Goal: Book appointment/travel/reservation

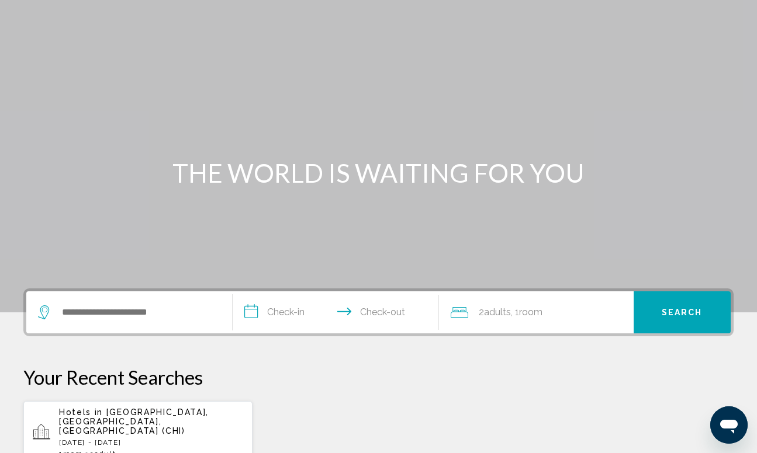
scroll to position [40, 0]
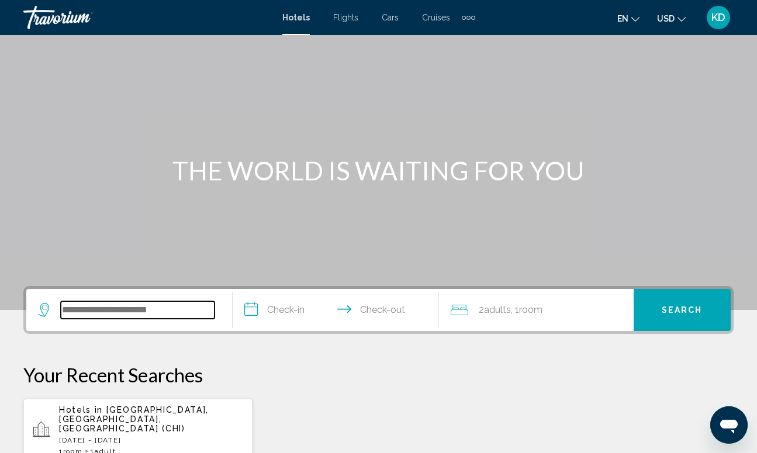
click at [172, 309] on input "Search widget" at bounding box center [138, 311] width 154 height 18
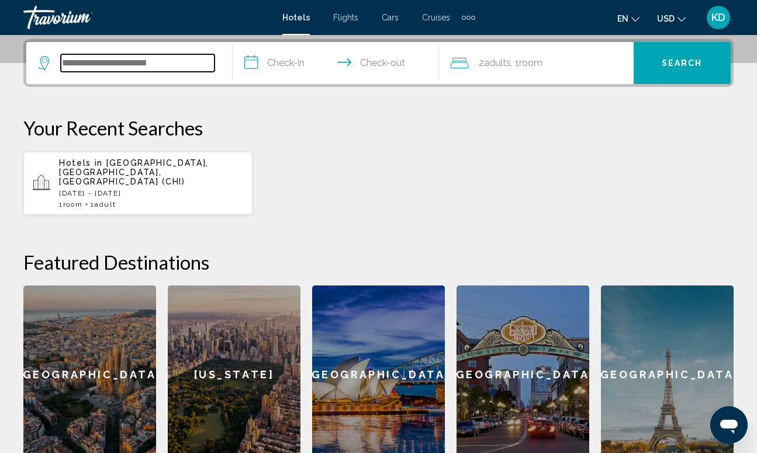
scroll to position [289, 0]
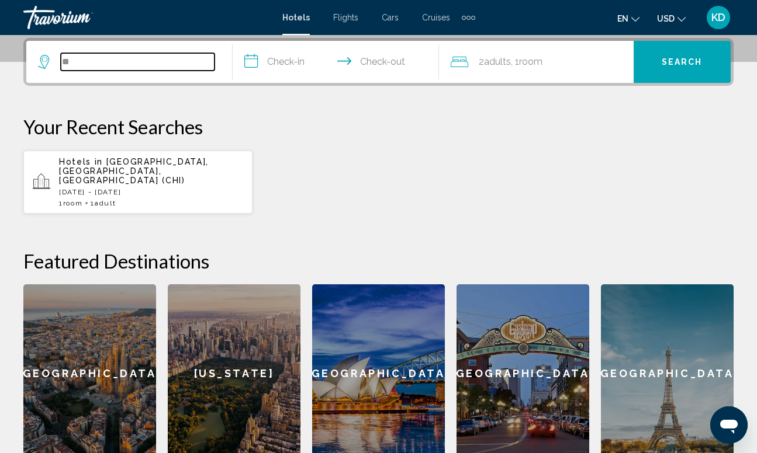
type input "*"
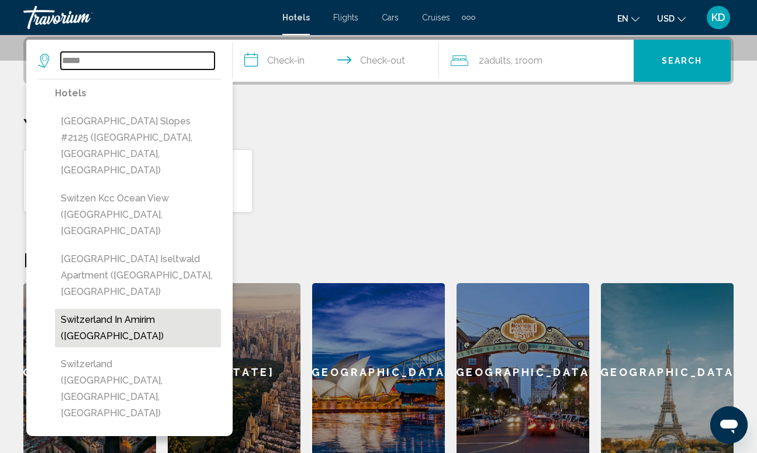
scroll to position [283, 0]
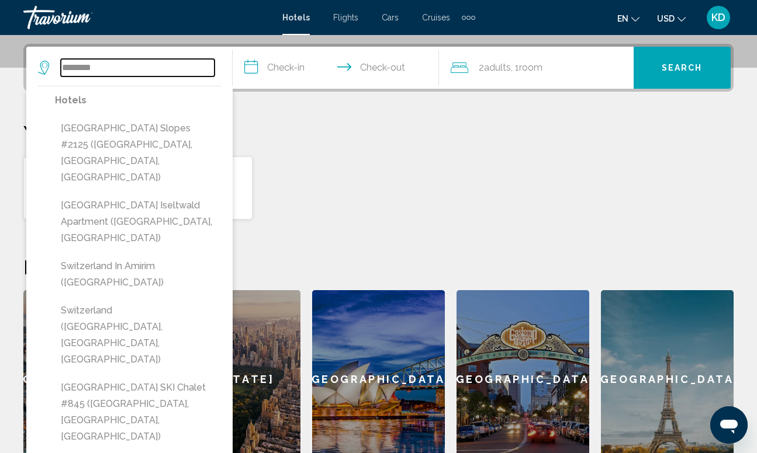
click at [134, 67] on input "********" at bounding box center [138, 68] width 154 height 18
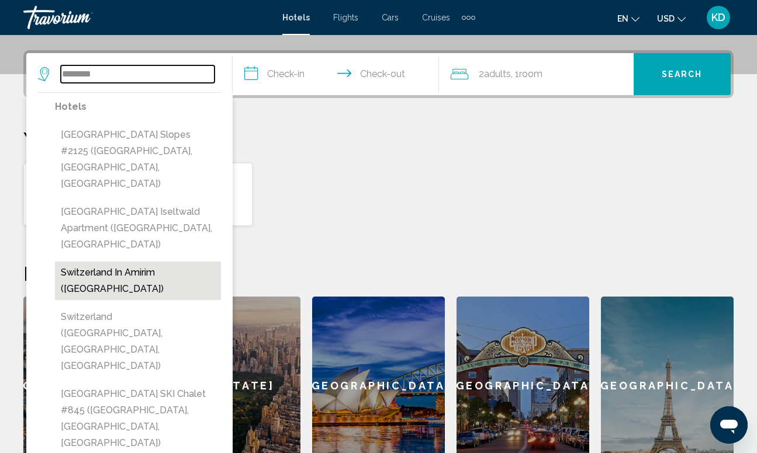
scroll to position [273, 0]
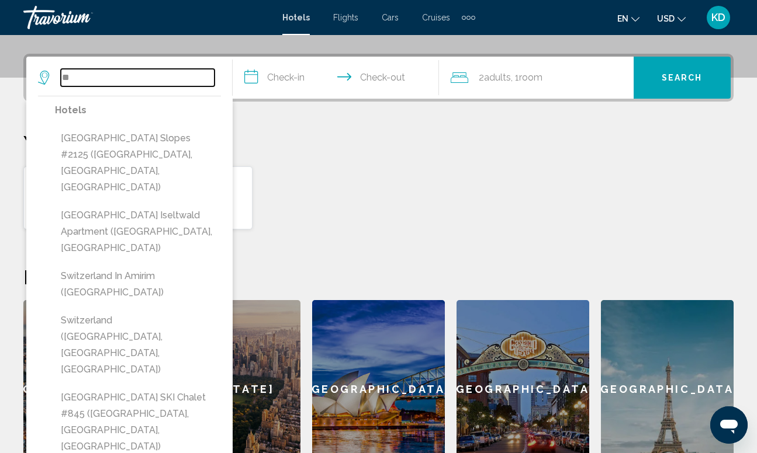
type input "*"
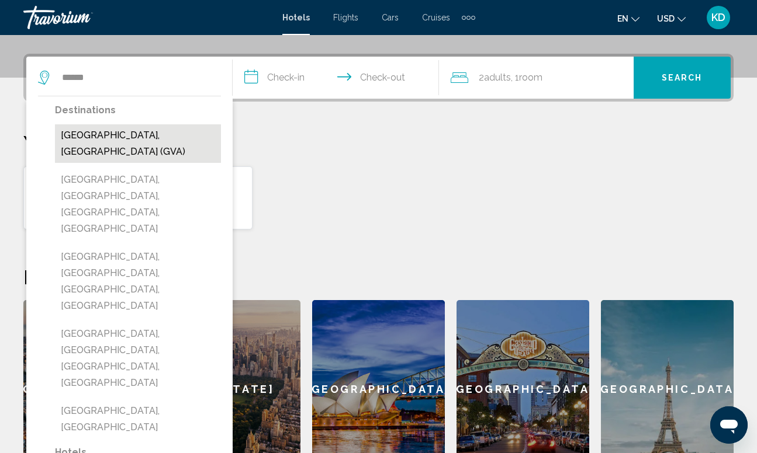
click at [130, 136] on button "[GEOGRAPHIC_DATA], [GEOGRAPHIC_DATA] (GVA)" at bounding box center [138, 143] width 166 height 39
type input "**********"
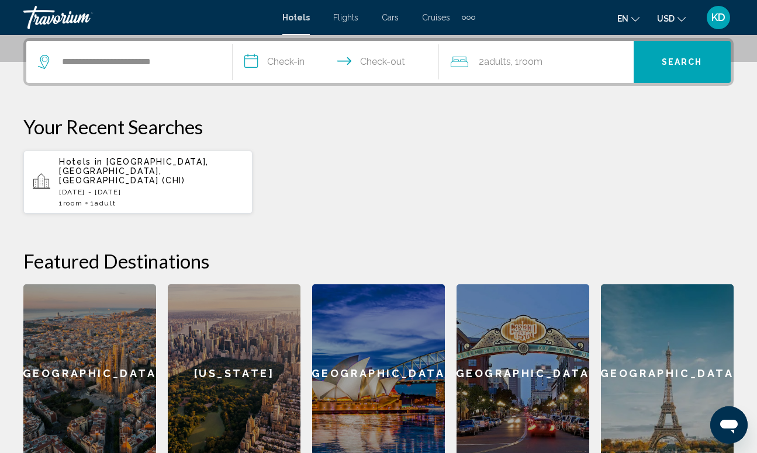
click at [290, 60] on input "**********" at bounding box center [338, 64] width 211 height 46
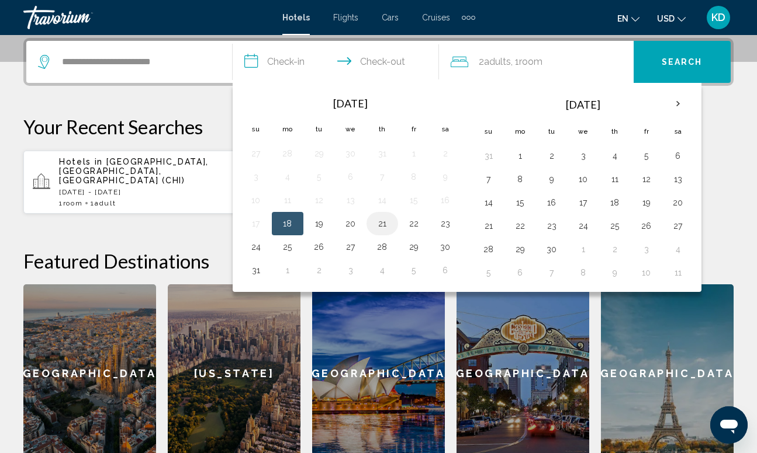
click at [382, 227] on button "21" at bounding box center [382, 224] width 19 height 16
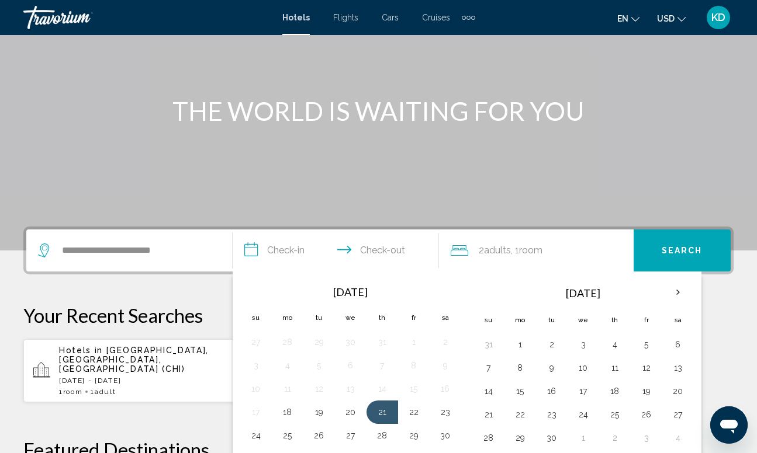
click at [310, 129] on div "Main content" at bounding box center [378, 75] width 757 height 351
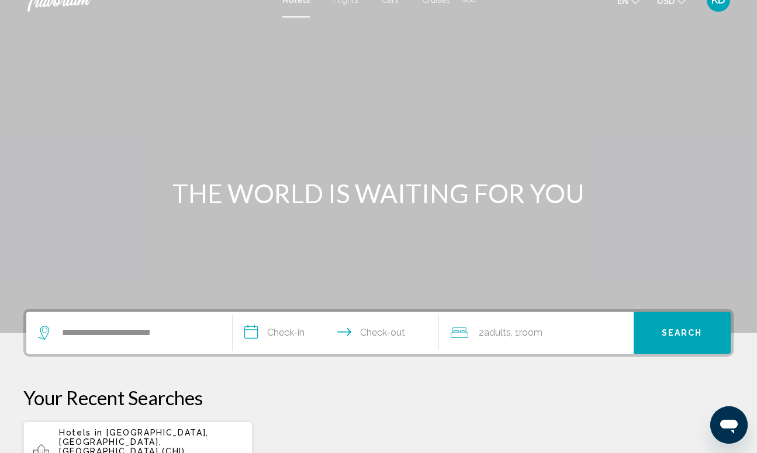
scroll to position [0, 0]
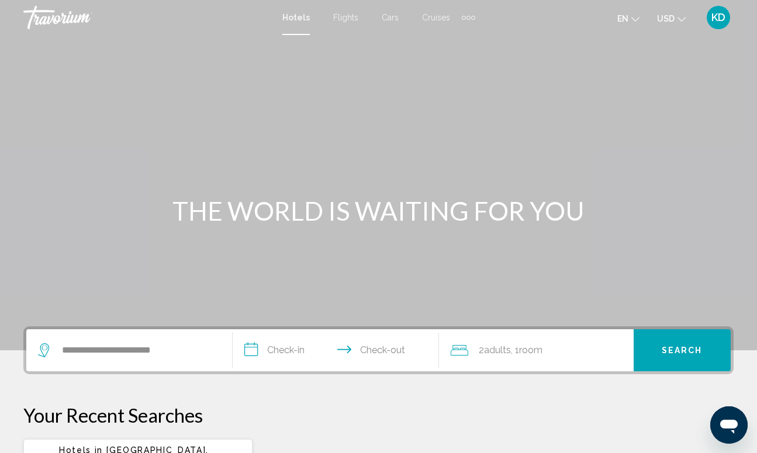
click at [389, 16] on span "Cars" at bounding box center [390, 17] width 17 height 9
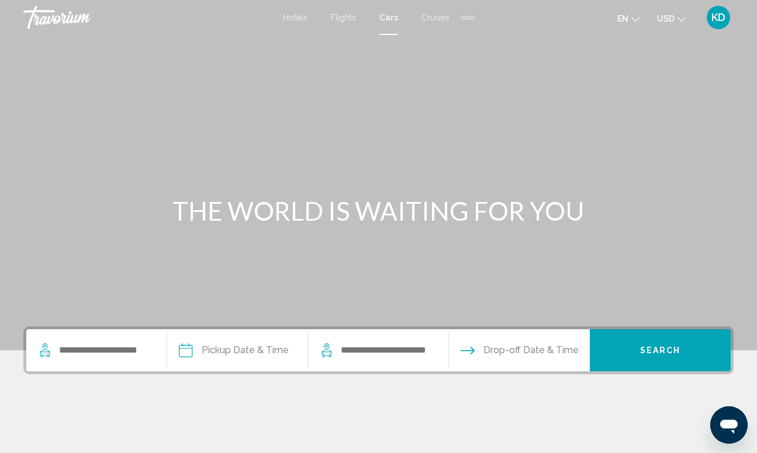
click at [469, 16] on div "Extra navigation items" at bounding box center [468, 18] width 4 height 4
click at [351, 19] on span "Flights" at bounding box center [343, 17] width 25 height 9
